Goal: Transaction & Acquisition: Subscribe to service/newsletter

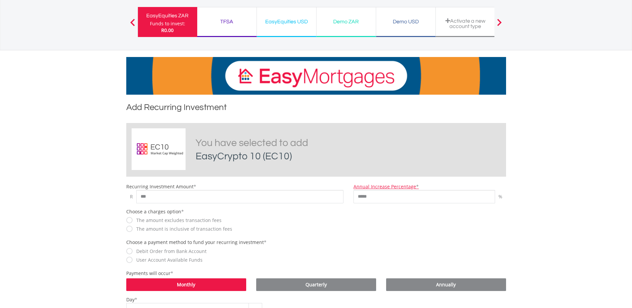
scroll to position [100, 0]
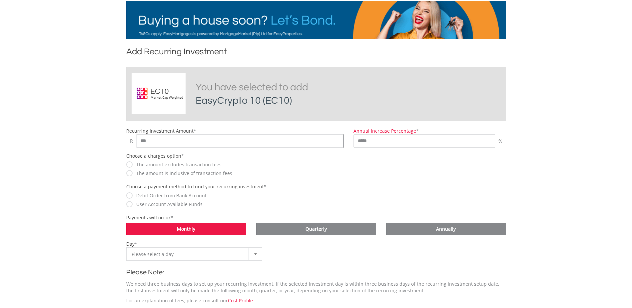
click at [163, 141] on input "***" at bounding box center [239, 140] width 207 height 13
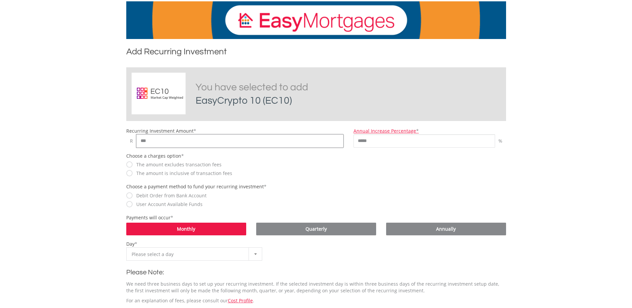
type input "***"
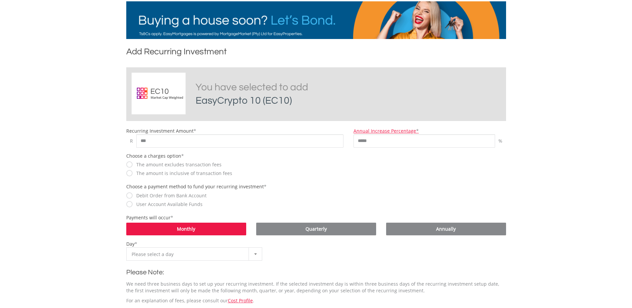
click at [95, 153] on body "My Investments Invest Now New Listings Sell My Recurring Investments Pending Or…" at bounding box center [316, 200] width 632 height 600
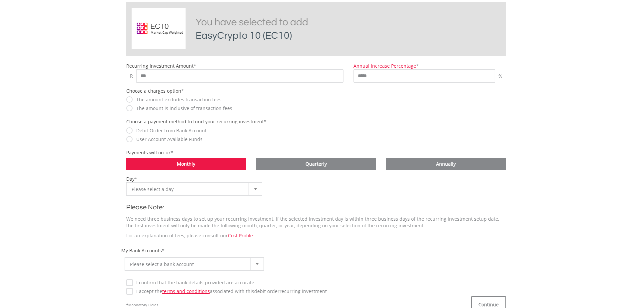
scroll to position [166, 0]
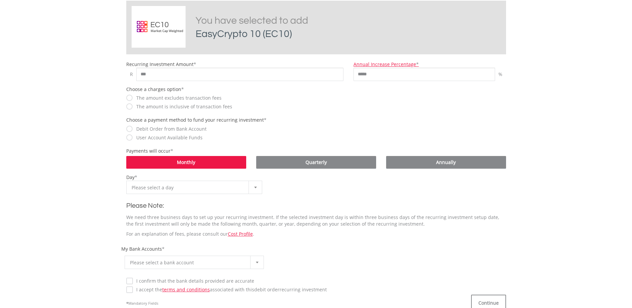
click at [255, 187] on b at bounding box center [255, 187] width 3 height 2
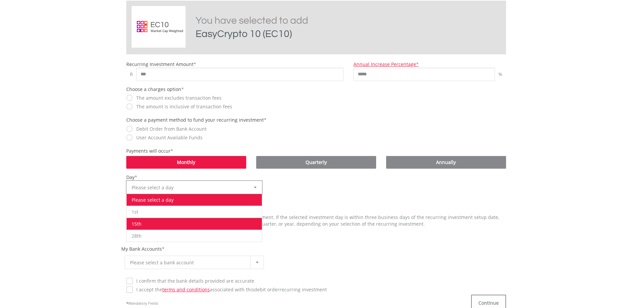
click at [174, 219] on li "15th" at bounding box center [195, 223] width 136 height 12
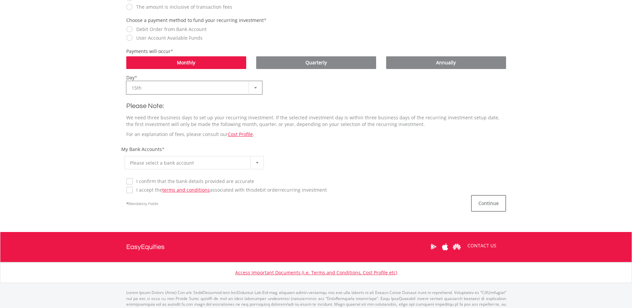
scroll to position [266, 0]
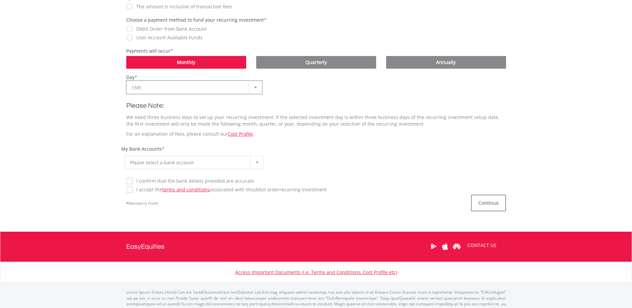
click at [255, 157] on div at bounding box center [256, 162] width 13 height 13
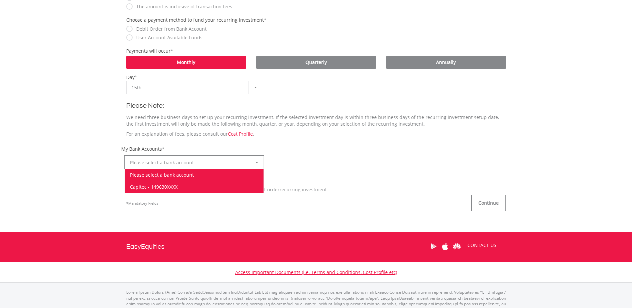
click at [179, 187] on li "Capitec - 149630XXXX" at bounding box center [194, 186] width 139 height 12
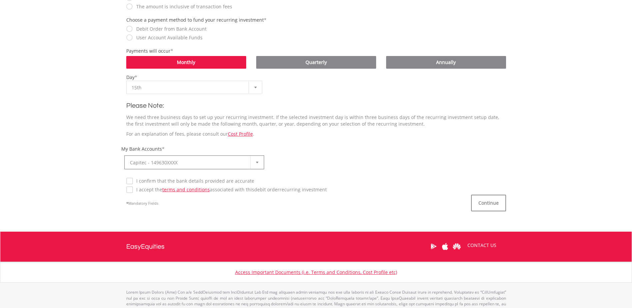
click div "Your Banking Details account no: 1496300821 bank account holder: R M Meth bank:…"
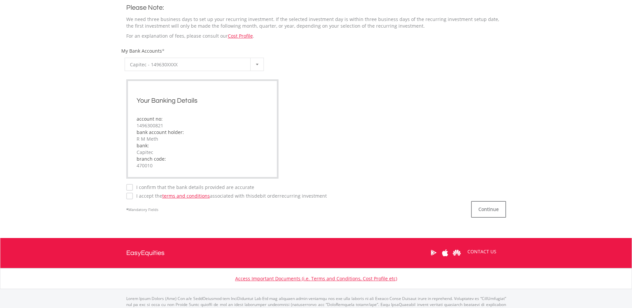
scroll to position [366, 0]
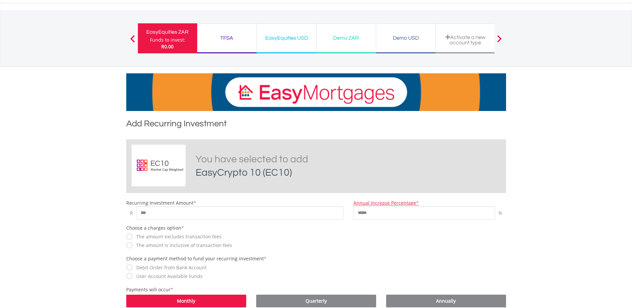
scroll to position [0, 0]
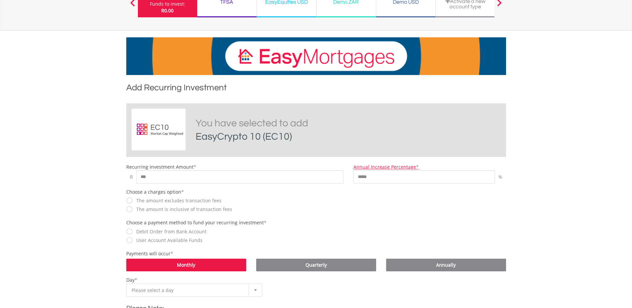
scroll to position [67, 0]
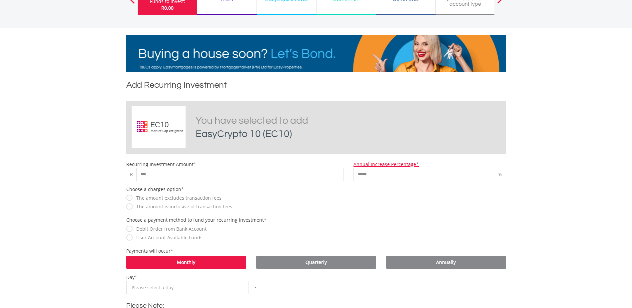
click at [377, 128] on h2 "You have selected to add EasyCrypto 10 (EC10)" at bounding box center [299, 127] width 209 height 27
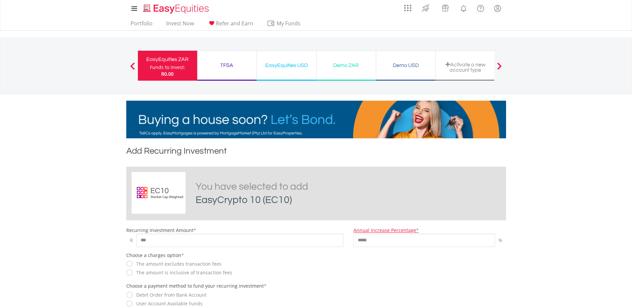
scroll to position [0, 0]
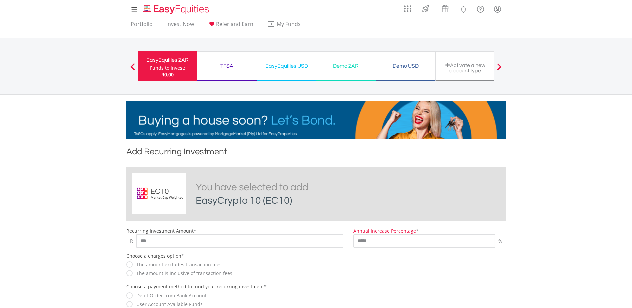
click at [179, 156] on h1 "Add Recurring Investment" at bounding box center [316, 152] width 380 height 15
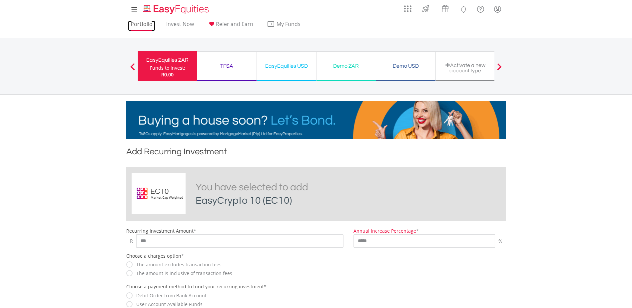
click at [147, 24] on link "Portfolio" at bounding box center [141, 26] width 27 height 10
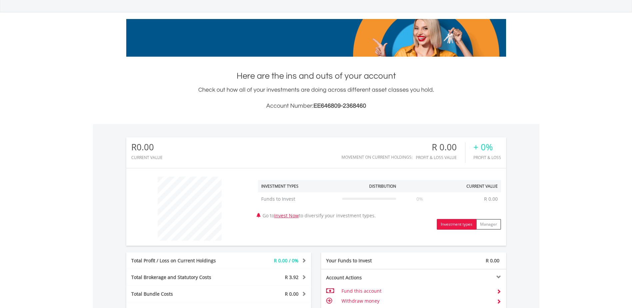
scroll to position [64, 127]
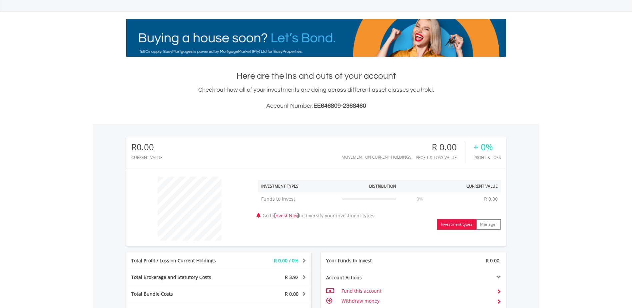
click at [292, 216] on link "Invest Now" at bounding box center [286, 215] width 25 height 6
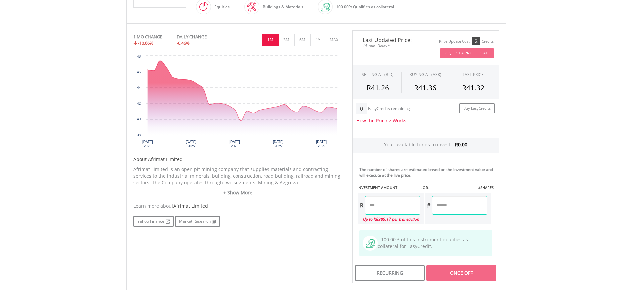
scroll to position [233, 0]
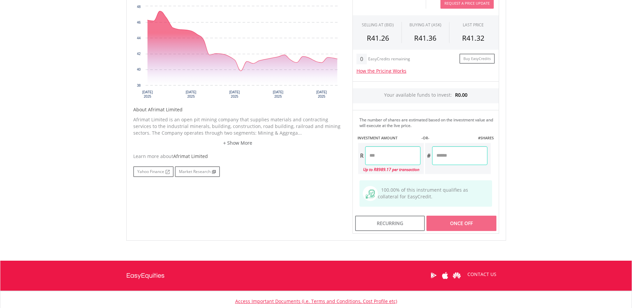
click at [391, 155] on input "number" at bounding box center [392, 155] width 55 height 19
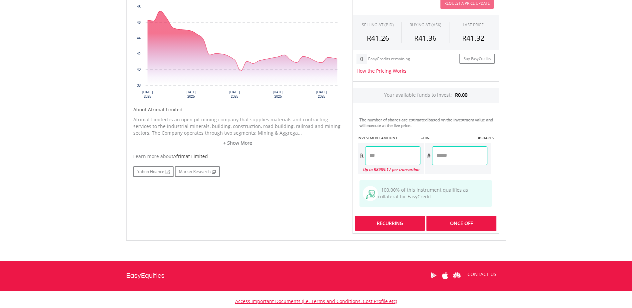
click at [388, 224] on div "Last Updated Price: 15-min. Delay* Price Update Cost: 2 Credits Request A Price…" at bounding box center [425, 107] width 156 height 253
type input "******"
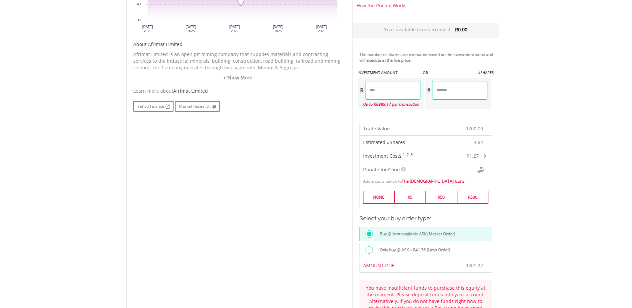
scroll to position [300, 0]
click at [370, 252] on div at bounding box center [368, 248] width 7 height 7
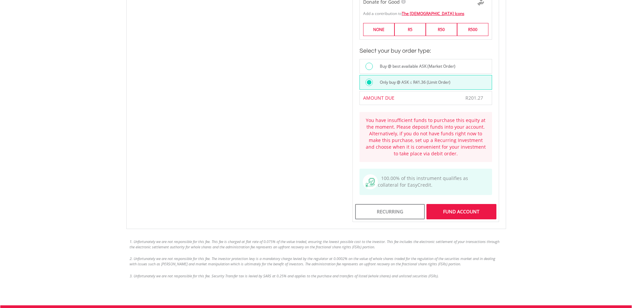
scroll to position [466, 0]
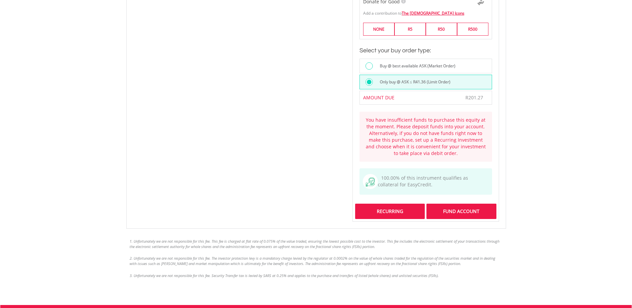
click at [390, 215] on div "Recurring" at bounding box center [390, 210] width 70 height 15
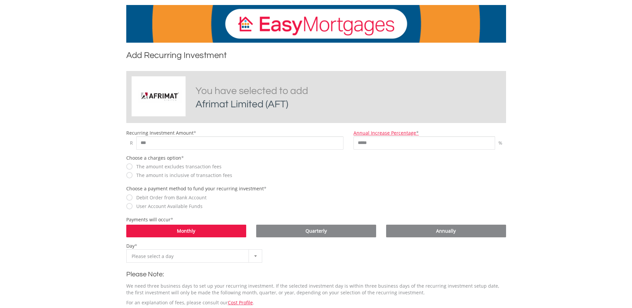
scroll to position [100, 0]
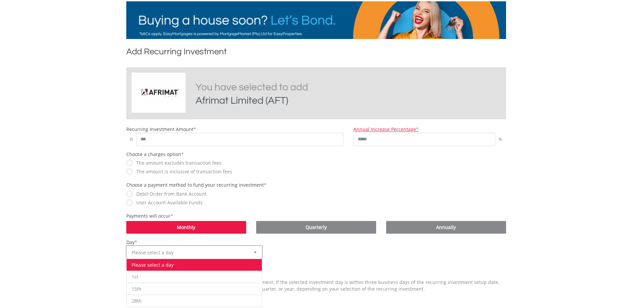
click at [207, 250] on span "Please select a day" at bounding box center [190, 252] width 116 height 13
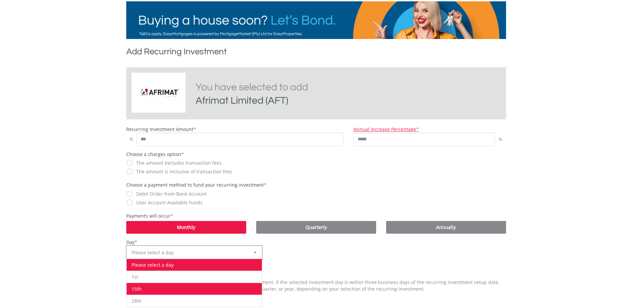
click at [155, 292] on li "15th" at bounding box center [195, 288] width 136 height 12
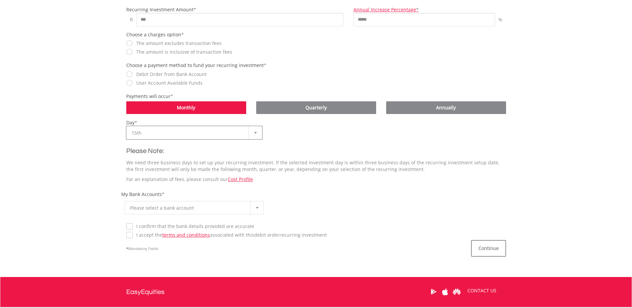
scroll to position [233, 0]
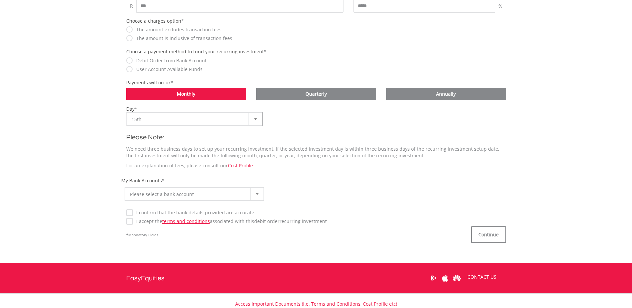
click at [251, 191] on div at bounding box center [256, 193] width 13 height 13
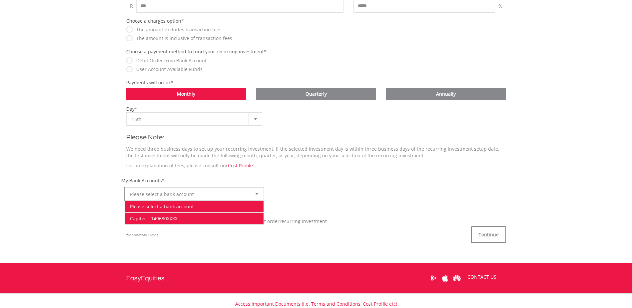
click at [173, 215] on li "Capitec - 149630XXXX" at bounding box center [194, 218] width 139 height 12
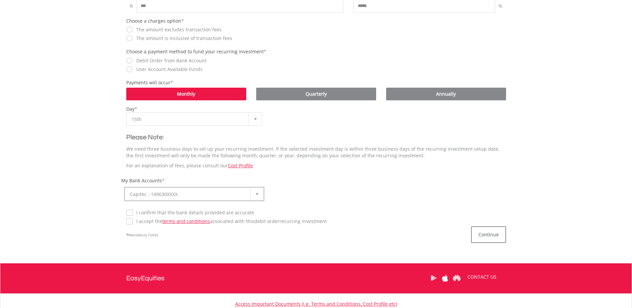
click at [133, 212] on label "I confirm that the bank details provided are accurate" at bounding box center [193, 212] width 121 height 7
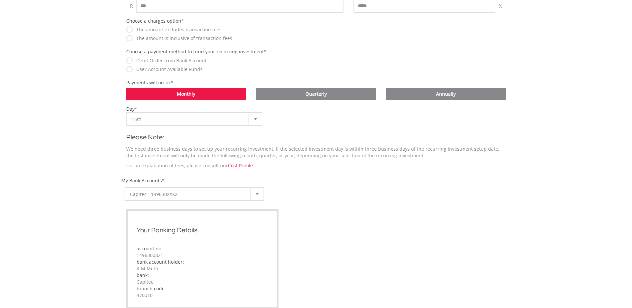
click at [133, 223] on div "Your Banking Details" at bounding box center [203, 228] width 142 height 20
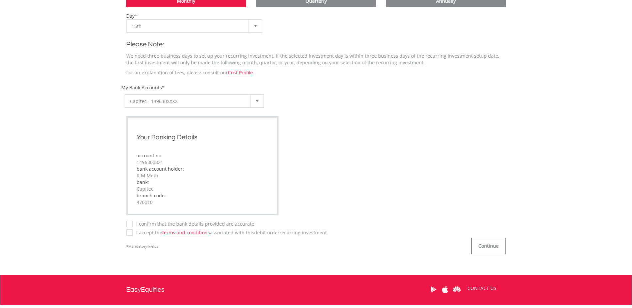
scroll to position [333, 0]
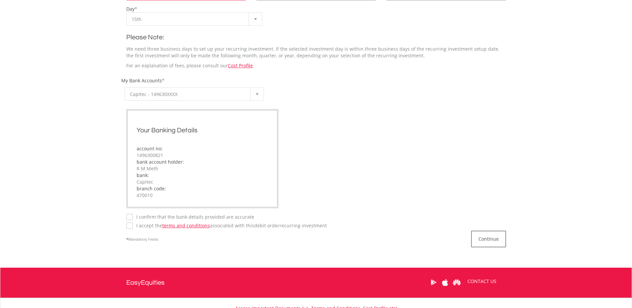
click at [133, 223] on label "I accept the terms and conditions associated with this Debit Order recurring in…" at bounding box center [230, 225] width 194 height 7
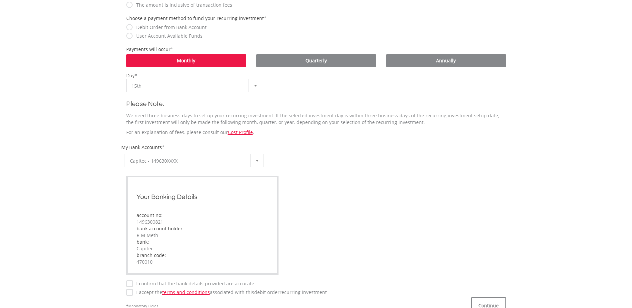
scroll to position [389, 0]
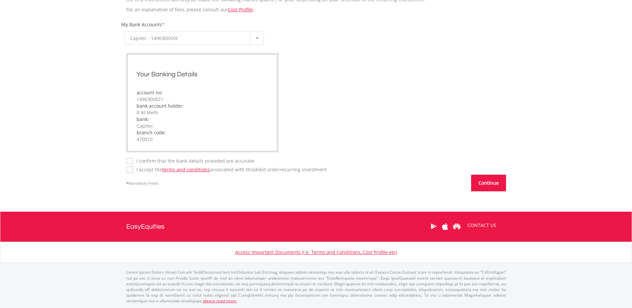
click at [478, 180] on button "Continue" at bounding box center [488, 182] width 35 height 17
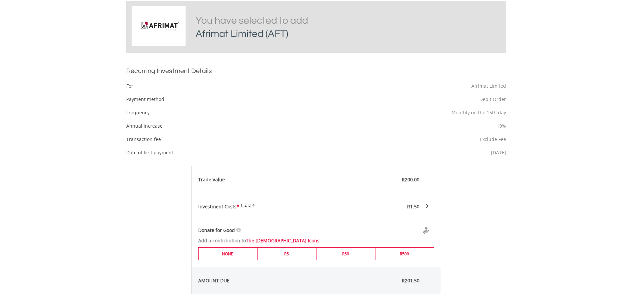
scroll to position [364, 0]
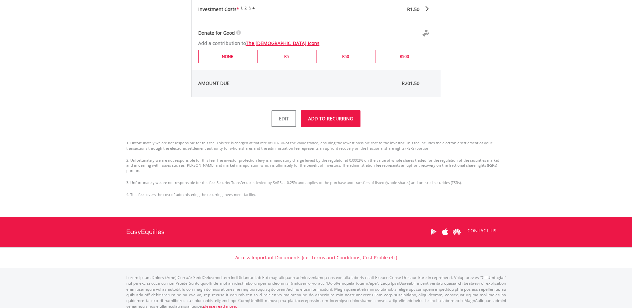
click at [333, 121] on button "ADD TO RECURRING" at bounding box center [331, 118] width 60 height 17
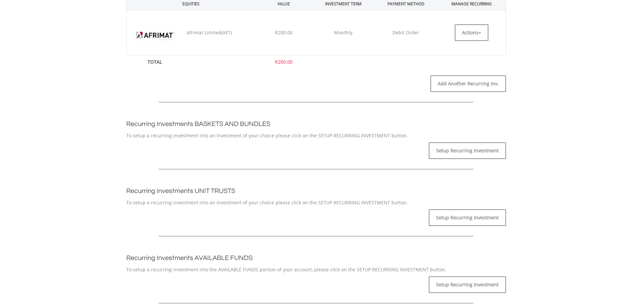
scroll to position [166, 0]
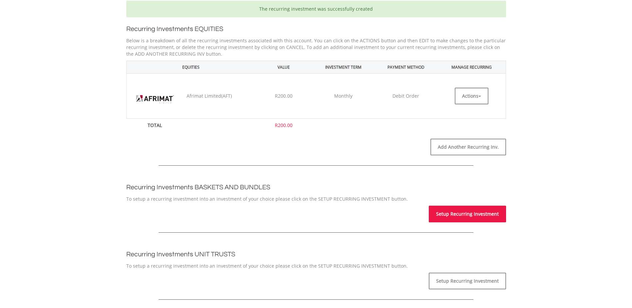
click at [494, 216] on link "Setup Recurring Investment" at bounding box center [466, 213] width 77 height 17
